Goal: Find specific page/section: Find specific page/section

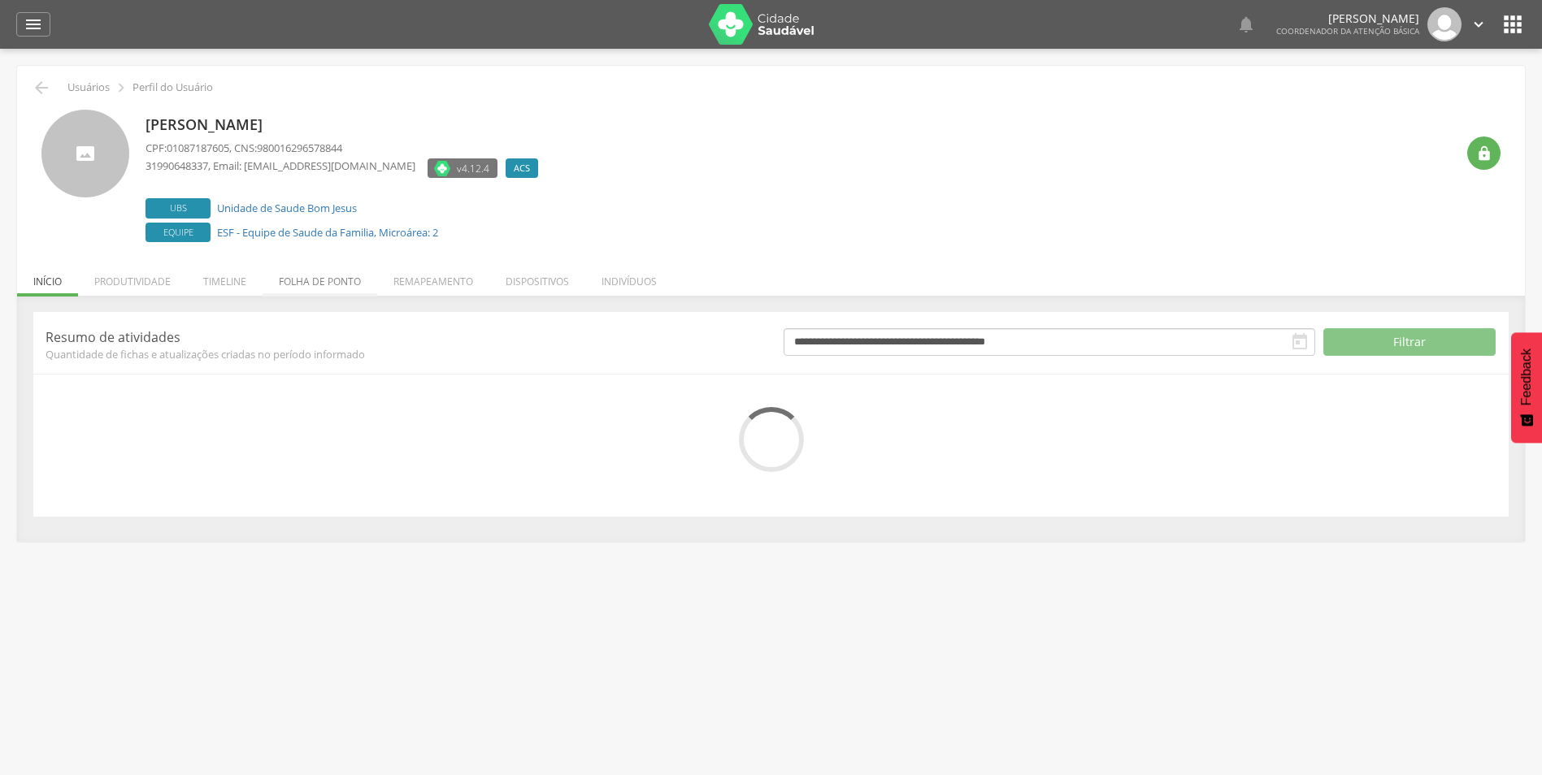
click at [340, 278] on li "Folha de ponto" at bounding box center [319, 277] width 115 height 38
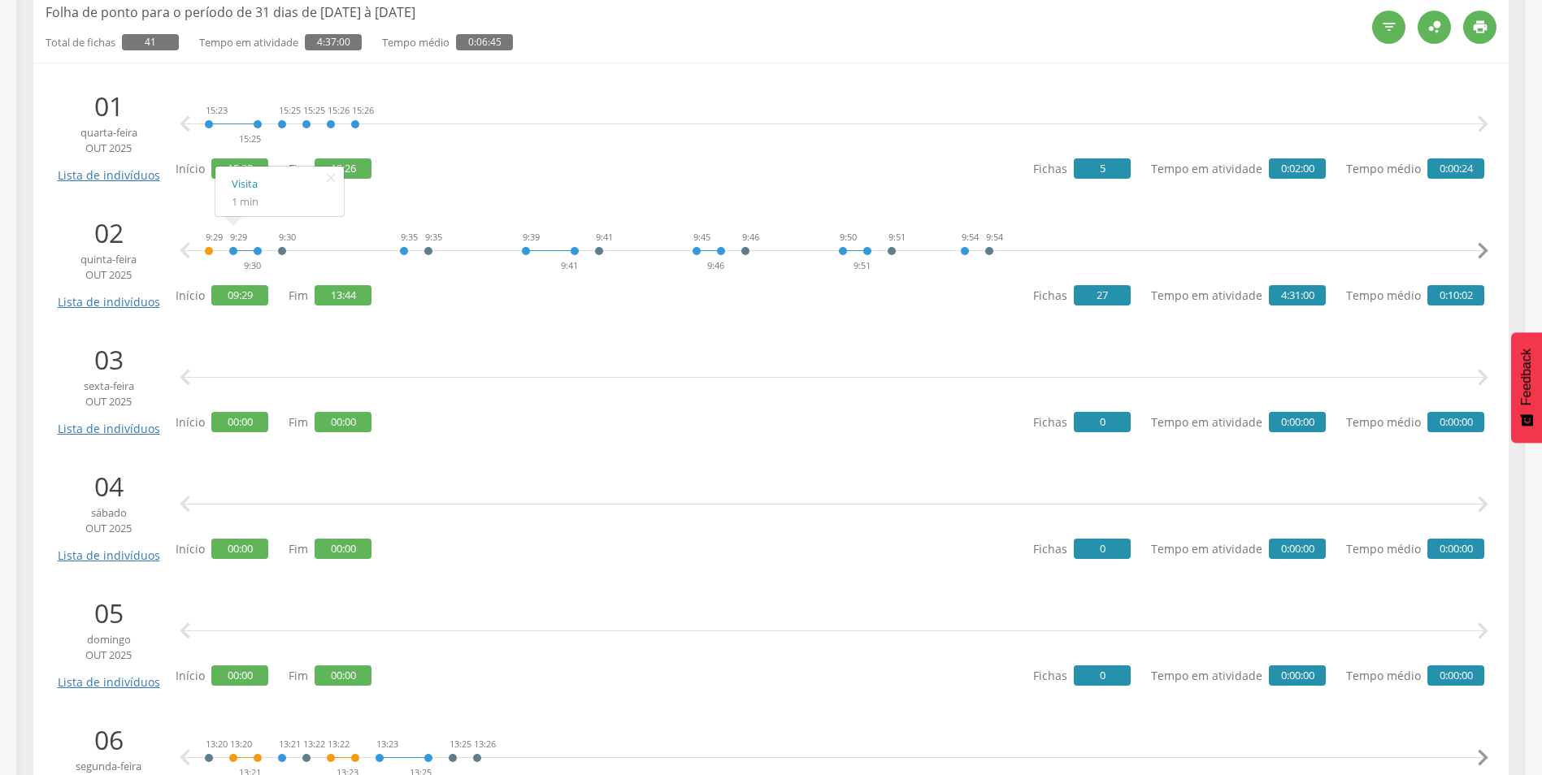
scroll to position [81, 0]
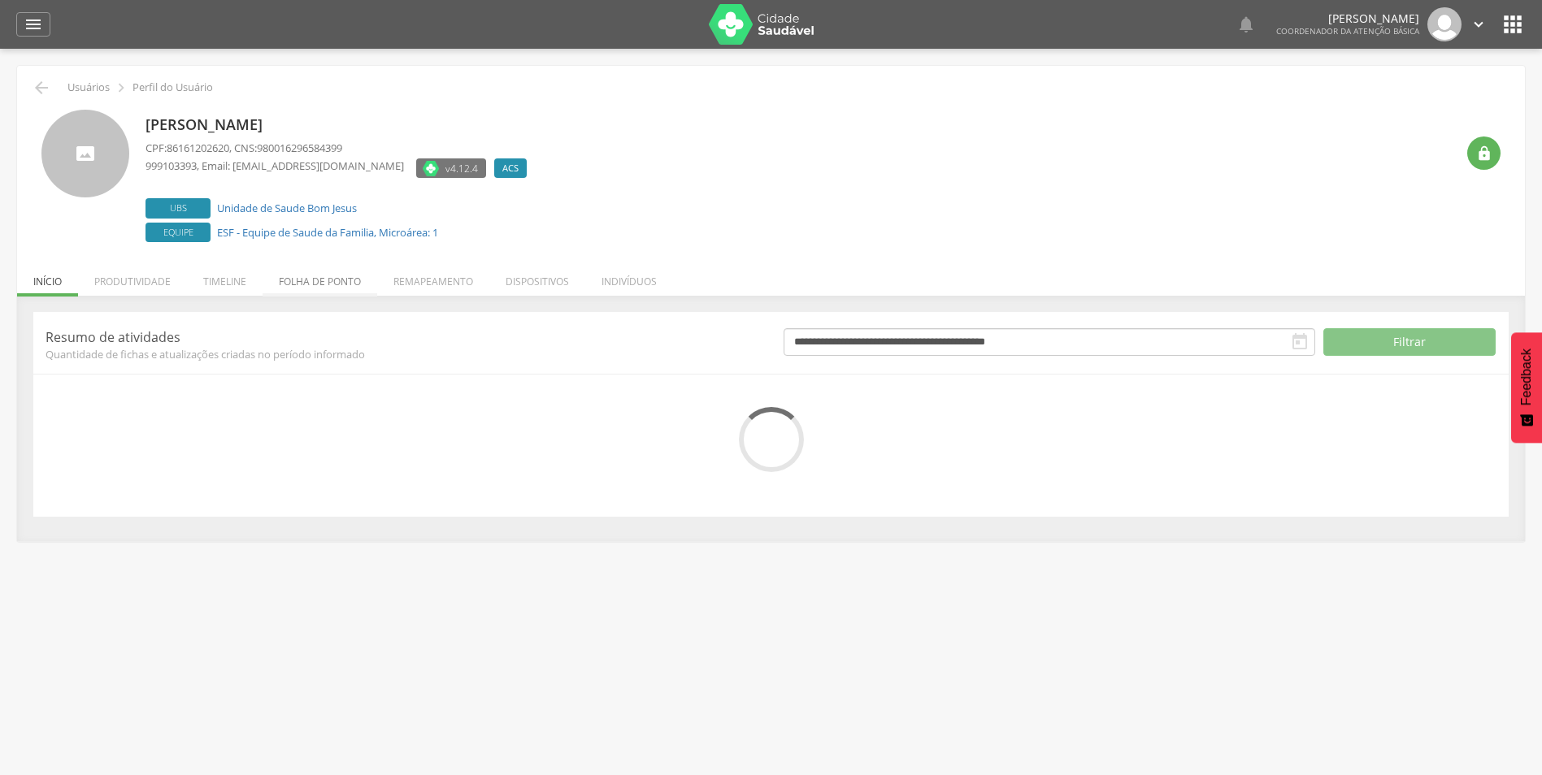
click at [327, 277] on li "Folha de ponto" at bounding box center [319, 277] width 115 height 38
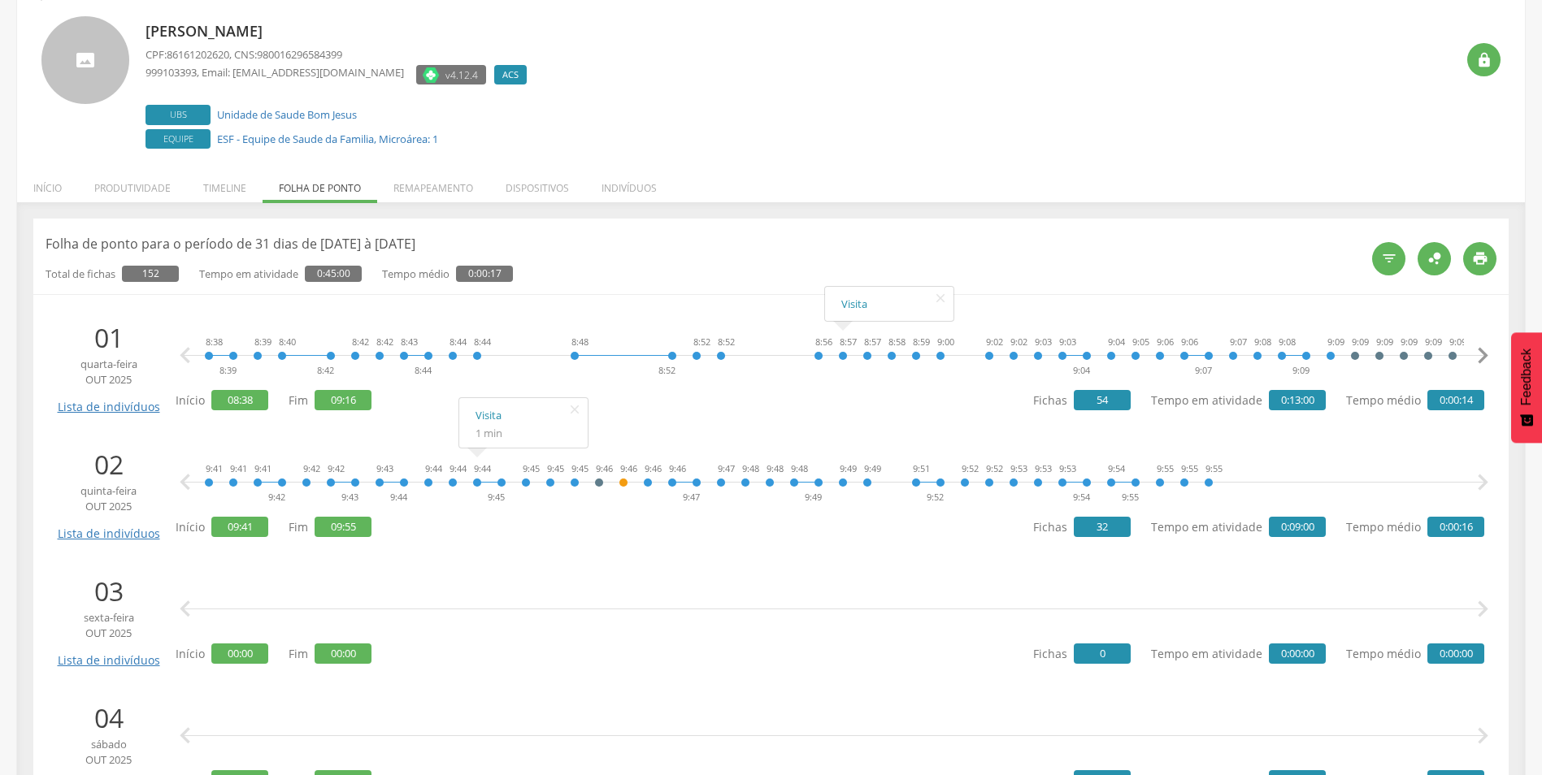
scroll to position [244, 0]
